Goal: Information Seeking & Learning: Learn about a topic

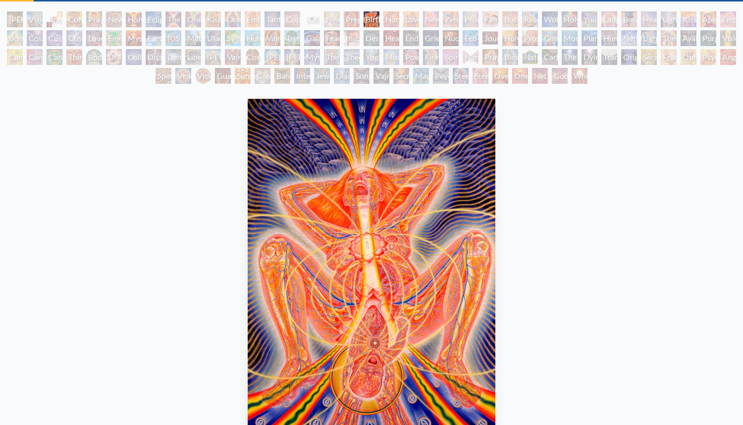
scroll to position [43, 0]
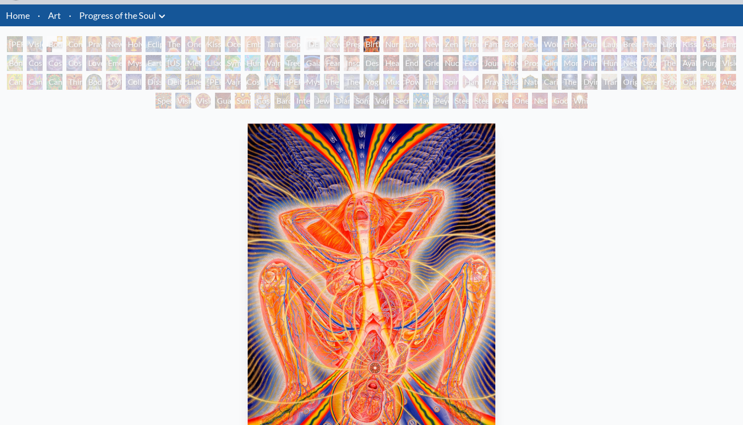
scroll to position [0, 0]
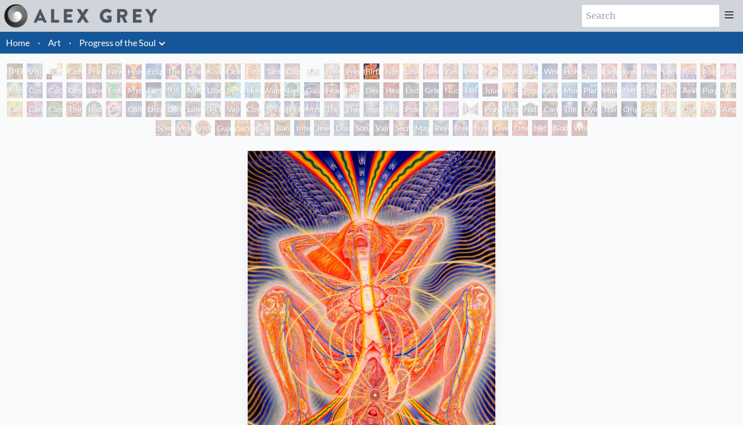
click at [398, 110] on div "Mudra" at bounding box center [392, 109] width 16 height 16
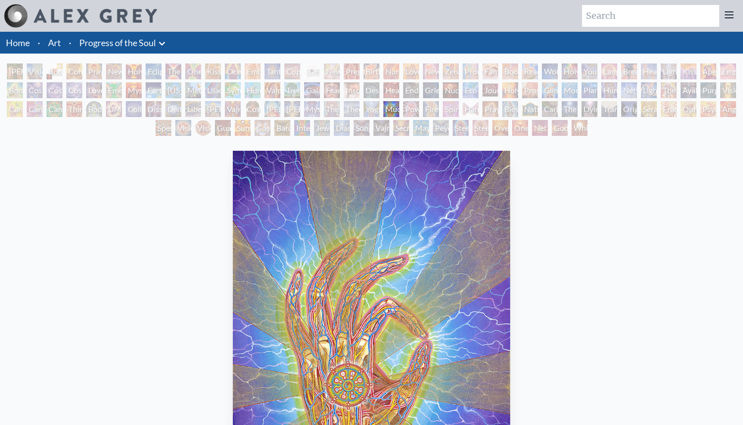
click at [388, 68] on div "Nursing" at bounding box center [392, 71] width 16 height 16
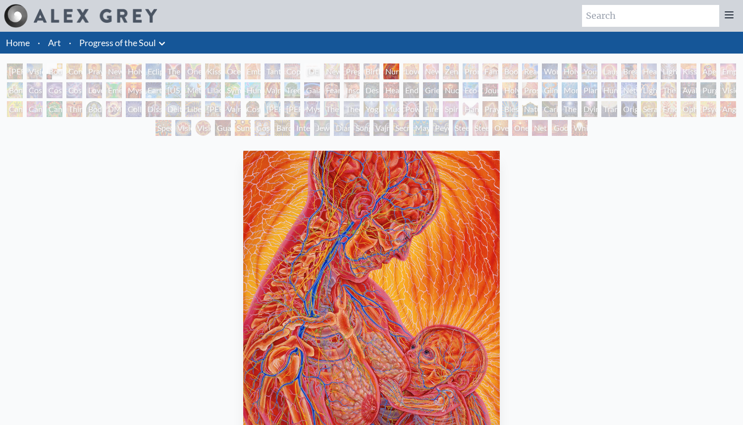
click at [368, 71] on div "Birth" at bounding box center [372, 71] width 16 height 16
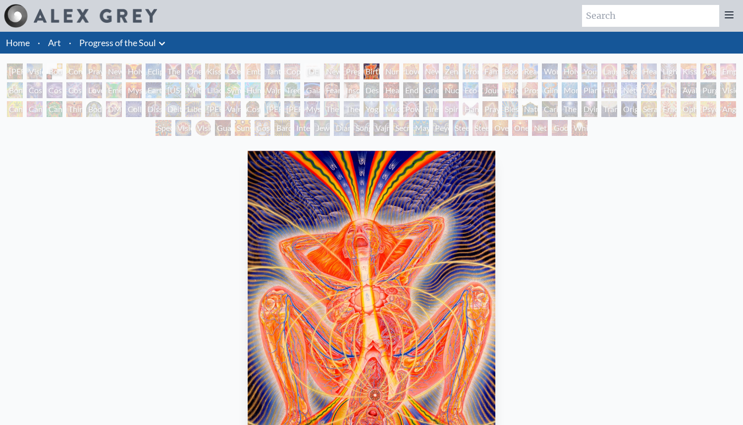
click at [173, 105] on div "Deities & Demons Drinking from the Milky Pool" at bounding box center [173, 109] width 16 height 16
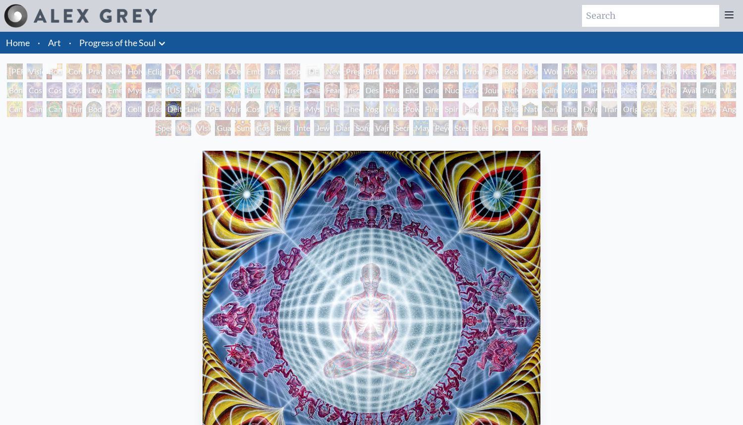
click at [370, 70] on div "Birth" at bounding box center [372, 71] width 16 height 16
